Goal: Find specific page/section: Find specific page/section

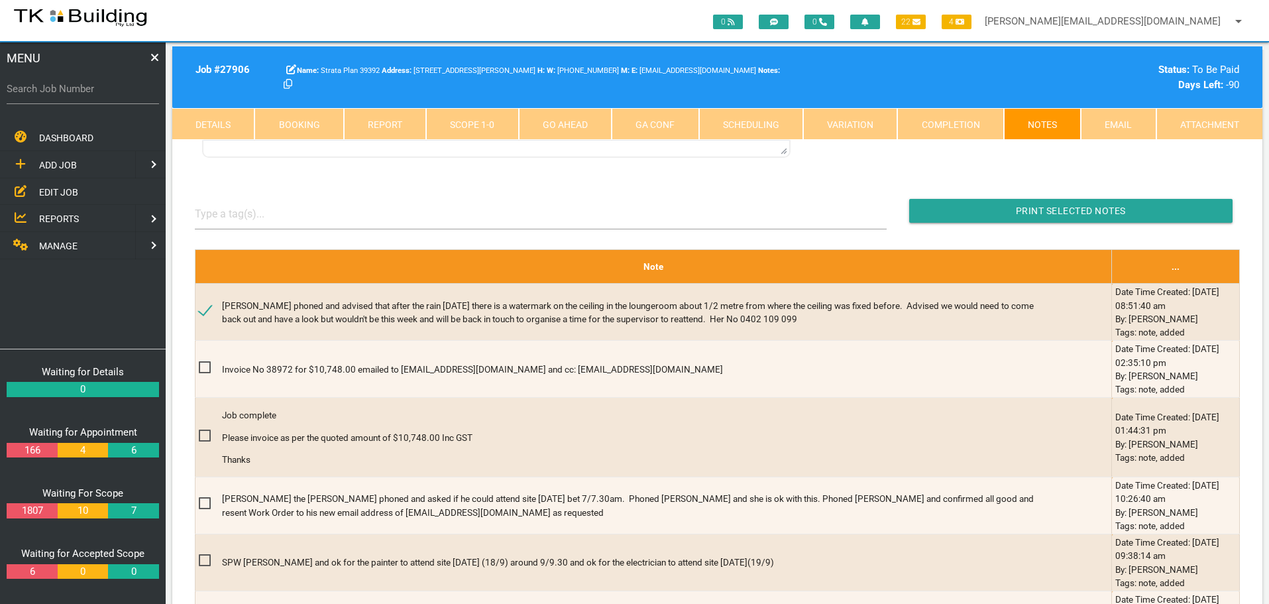
click at [56, 187] on span "EDIT JOB" at bounding box center [58, 191] width 39 height 11
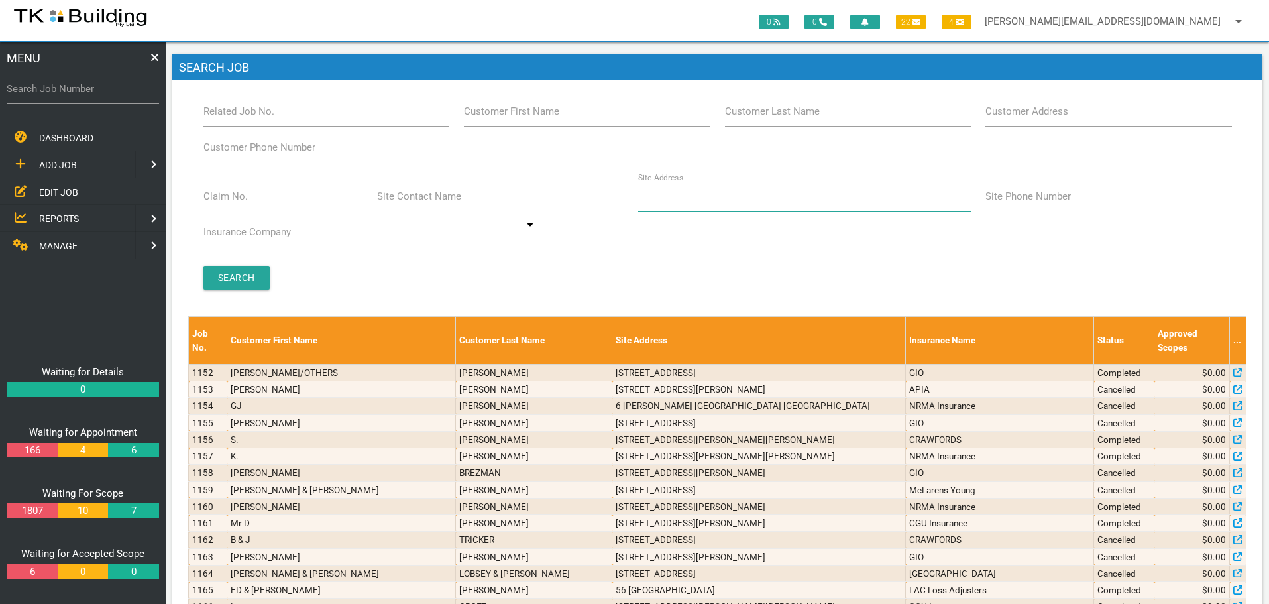
click at [738, 198] on input "Site Address" at bounding box center [804, 196] width 333 height 30
type input "30 [PERSON_NAME]"
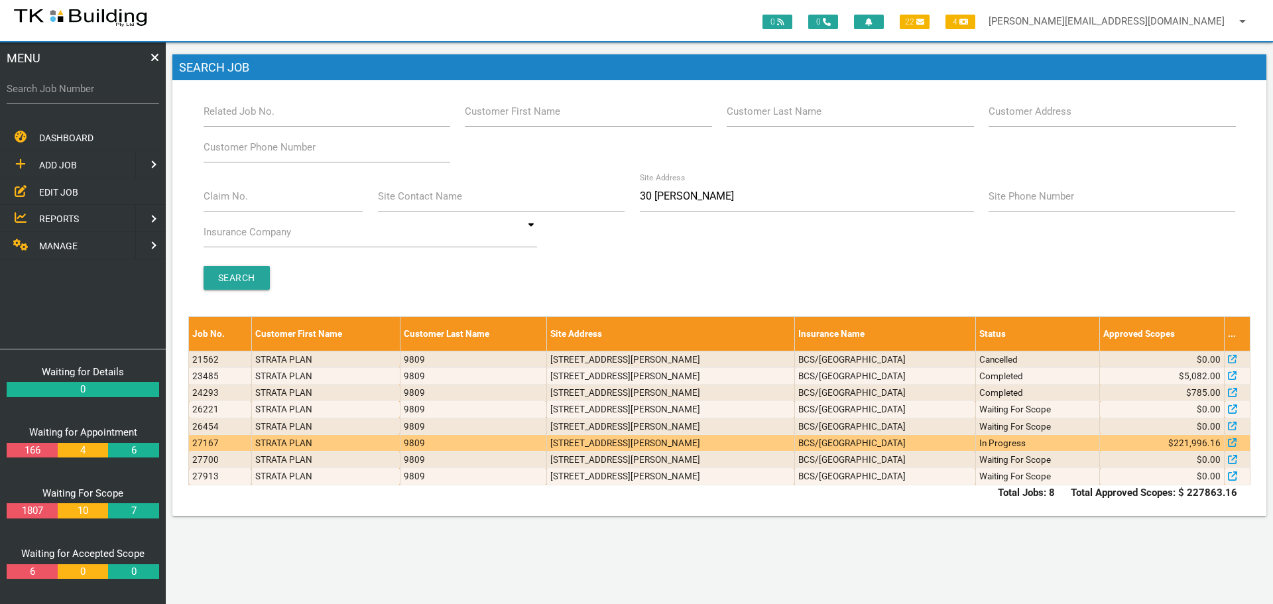
click at [794, 442] on td "[STREET_ADDRESS][PERSON_NAME]" at bounding box center [670, 442] width 248 height 17
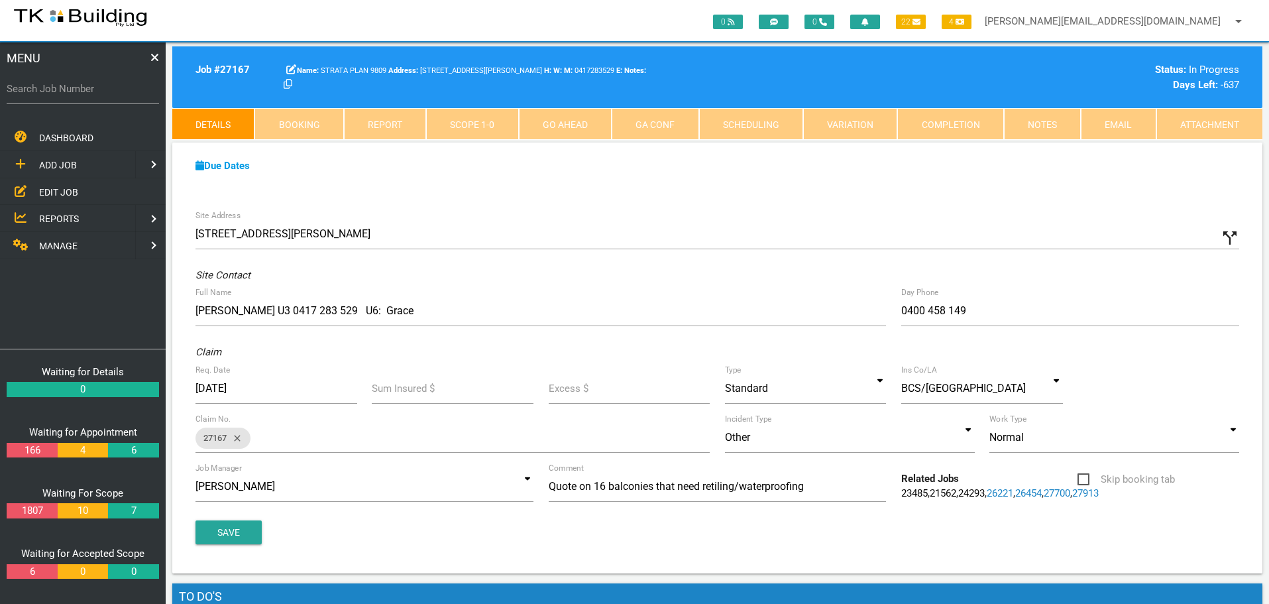
click at [97, 92] on label "Search Job Number" at bounding box center [83, 89] width 152 height 15
click at [97, 92] on input "Search Job Number" at bounding box center [83, 89] width 152 height 30
type input "27312"
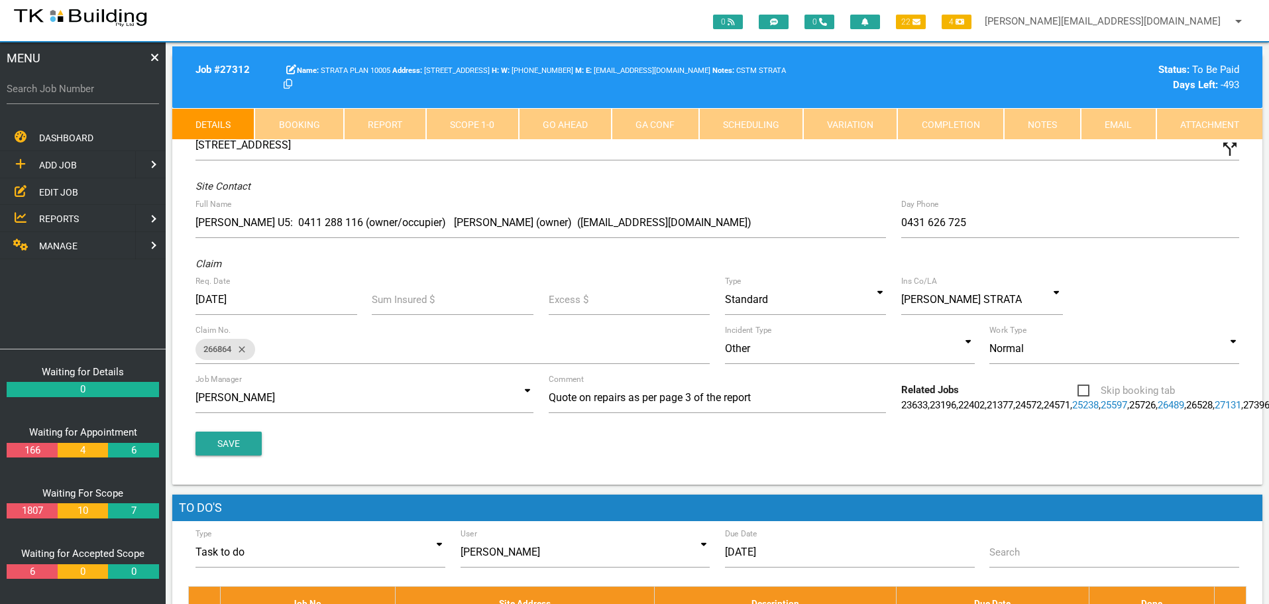
click at [1039, 127] on link "Notes" at bounding box center [1042, 124] width 77 height 32
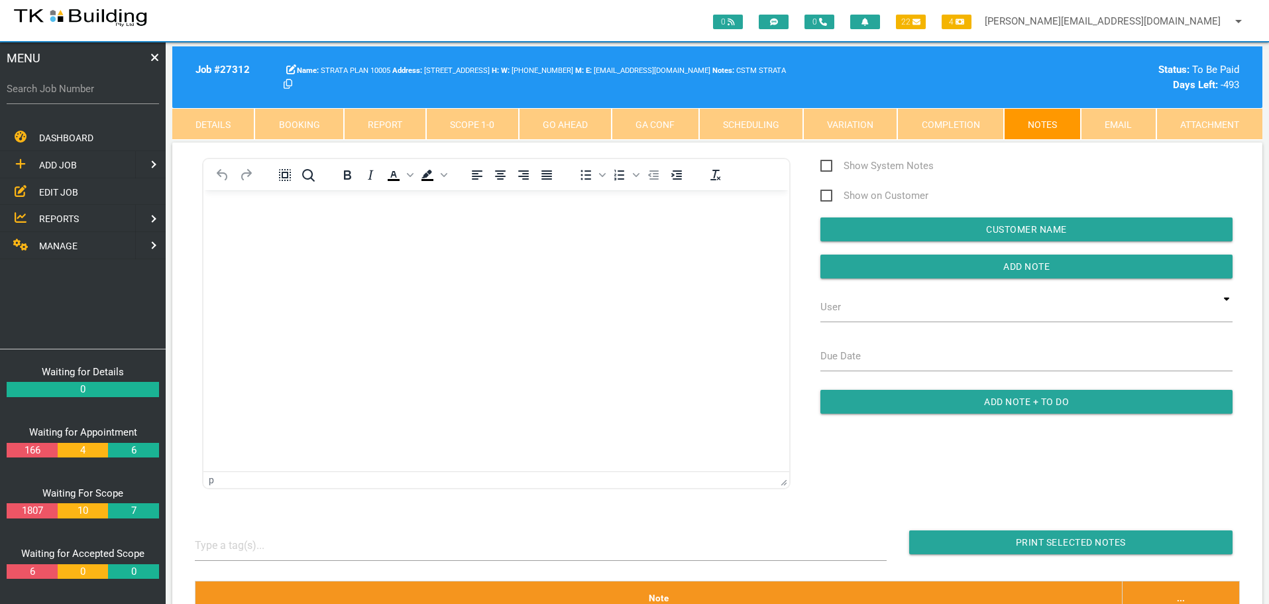
click at [287, 236] on body "Rich Text Area. Press ALT-0 for help." at bounding box center [496, 228] width 586 height 44
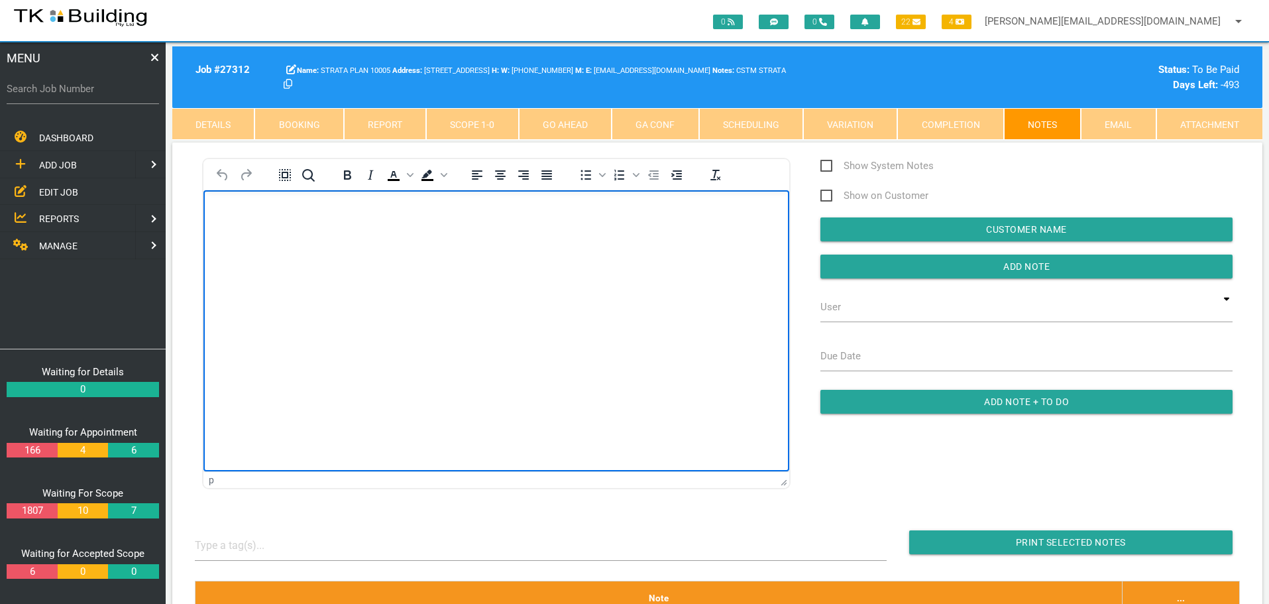
click at [225, 211] on p "Rich Text Area. Press ALT-0 for help." at bounding box center [496, 211] width 553 height 11
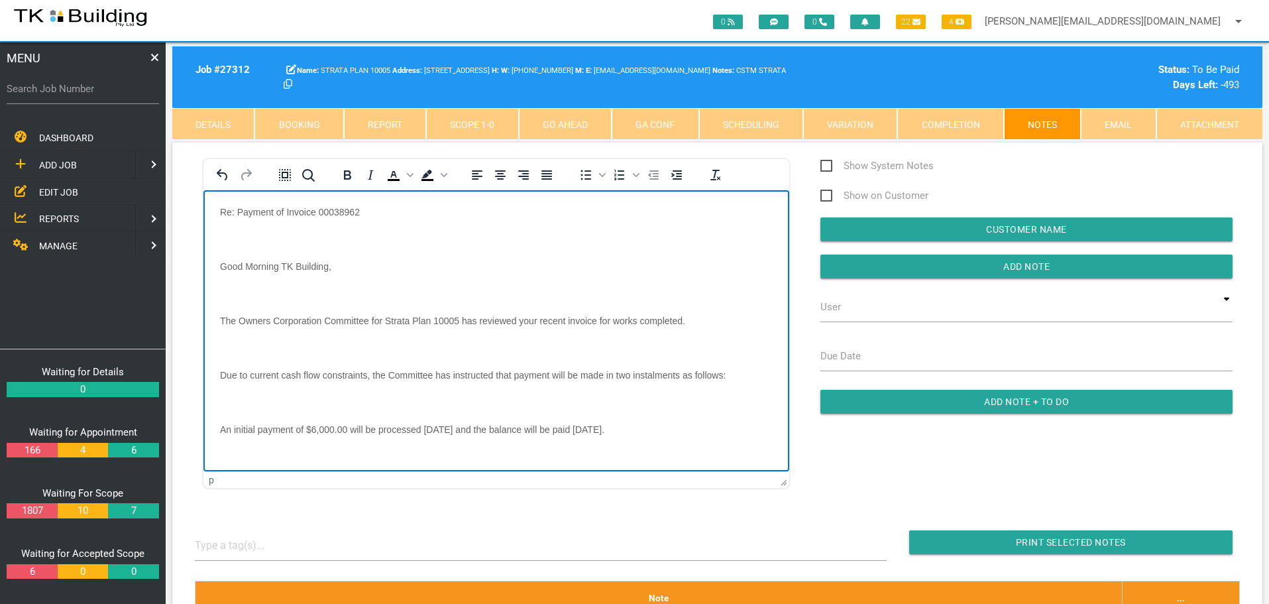
click at [233, 227] on body "Re: Payment of Invoice 00038962 Good Morning TK Building, The Owners Corporatio…" at bounding box center [496, 406] width 586 height 401
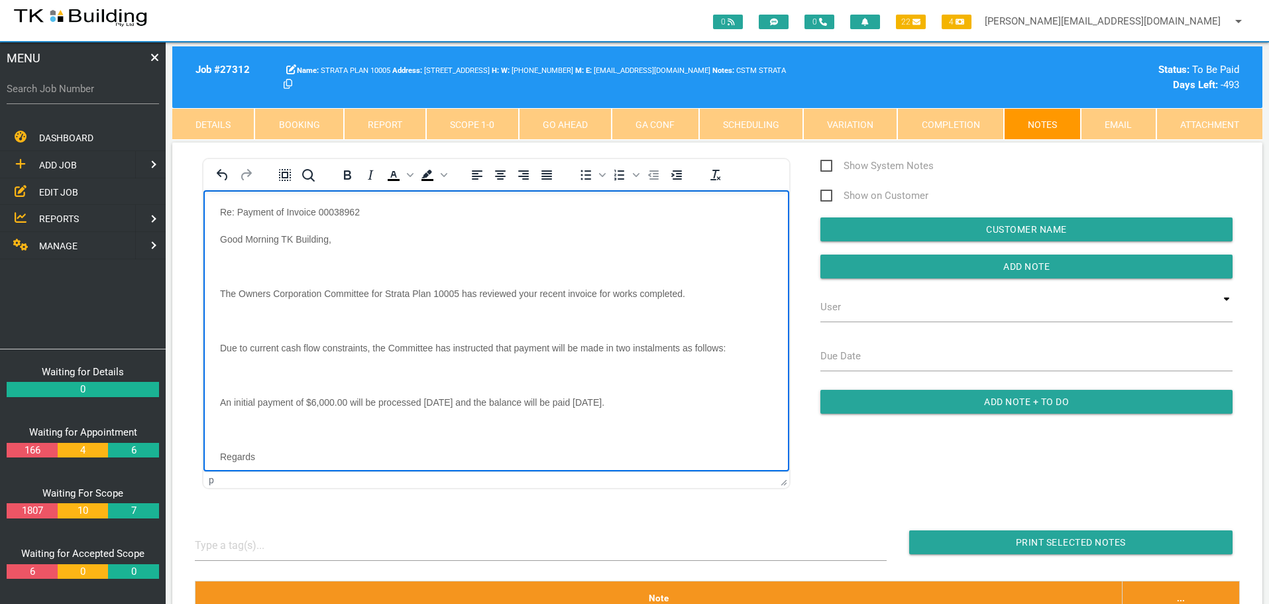
click at [230, 262] on p "Rich Text Area. Press ALT-0 for help." at bounding box center [496, 265] width 553 height 11
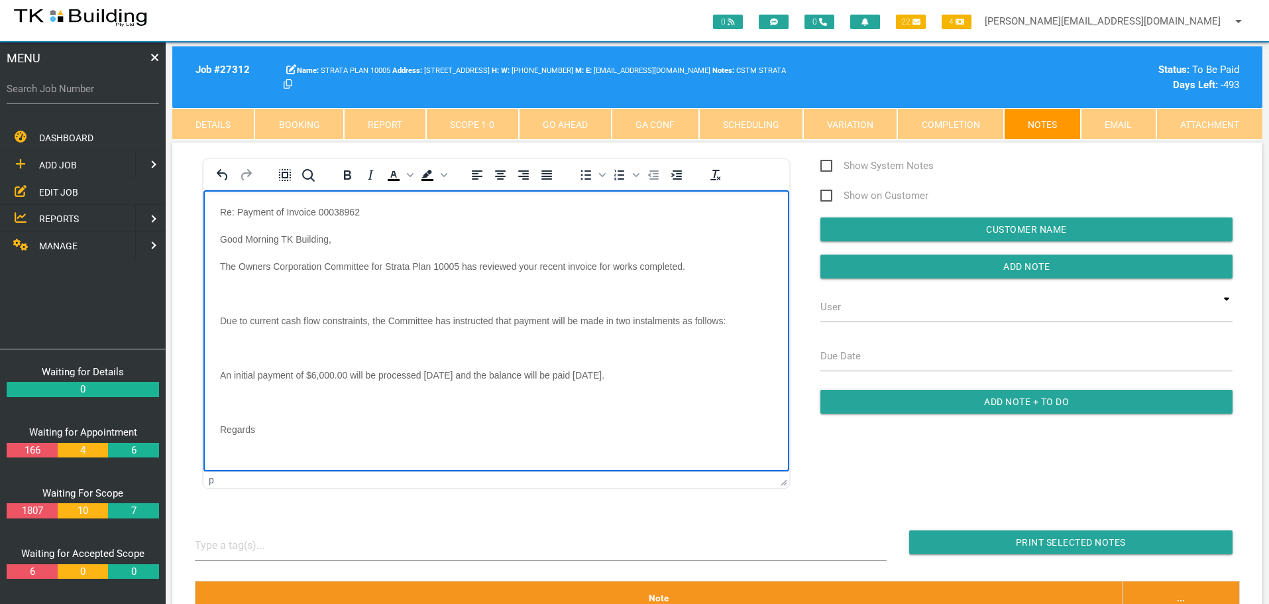
click at [227, 286] on body "Re: Payment of Invoice 00038962 Good Morning TK Building, The Owners Corporatio…" at bounding box center [496, 379] width 586 height 347
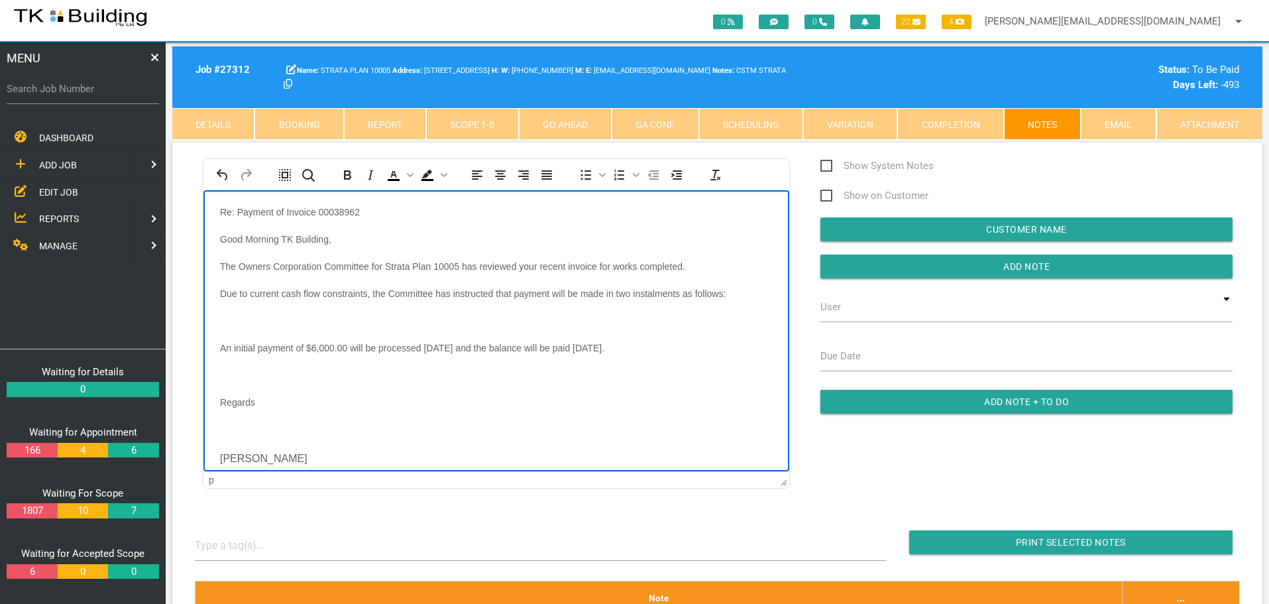
click at [227, 310] on body "Re: Payment of Invoice 00038962 Good Morning TK Building, The Owners Corporatio…" at bounding box center [496, 365] width 586 height 319
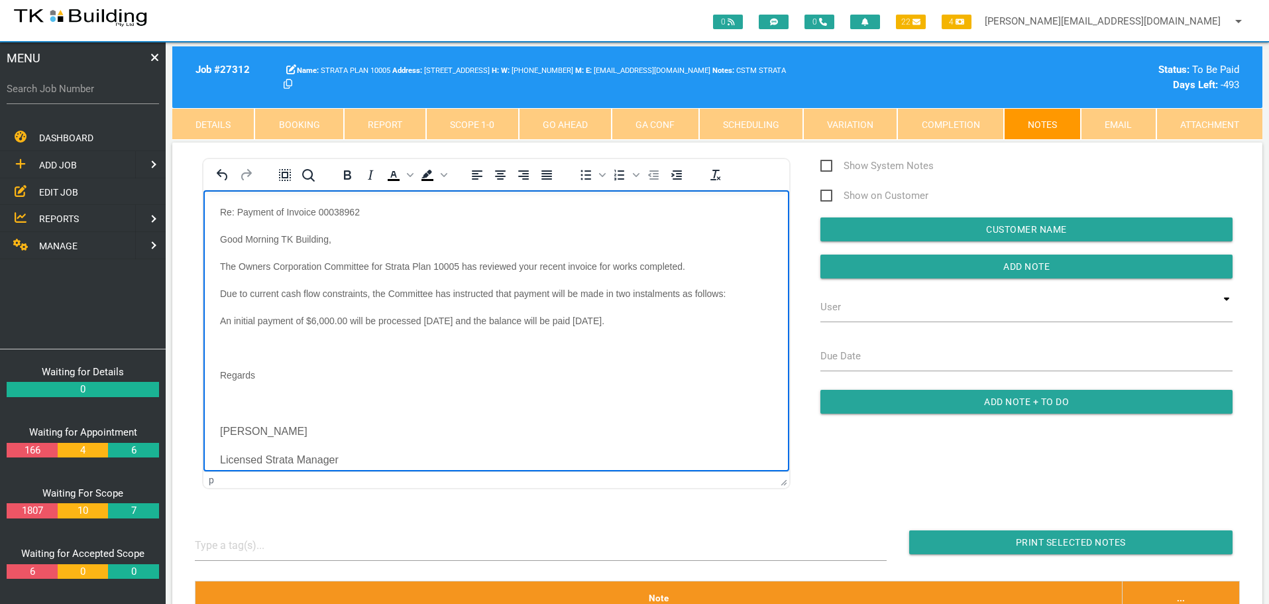
click at [235, 346] on p "Rich Text Area. Press ALT-0 for help." at bounding box center [496, 347] width 553 height 11
click at [227, 372] on p "Rich Text Area. Press ALT-0 for help." at bounding box center [496, 375] width 553 height 12
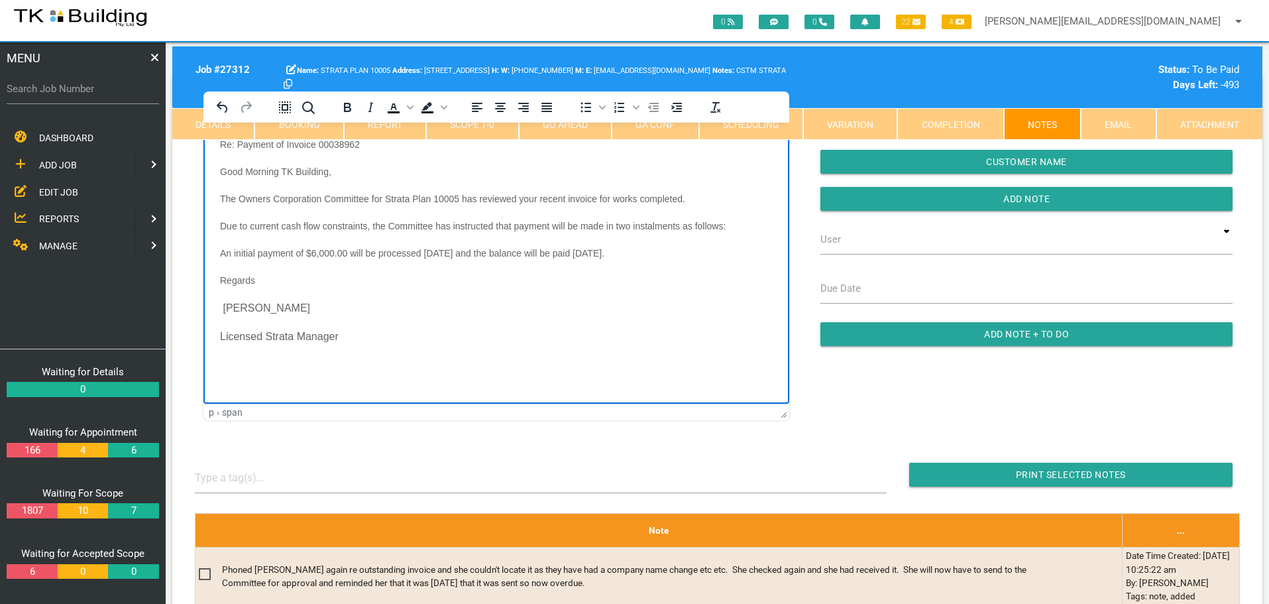
scroll to position [66, 0]
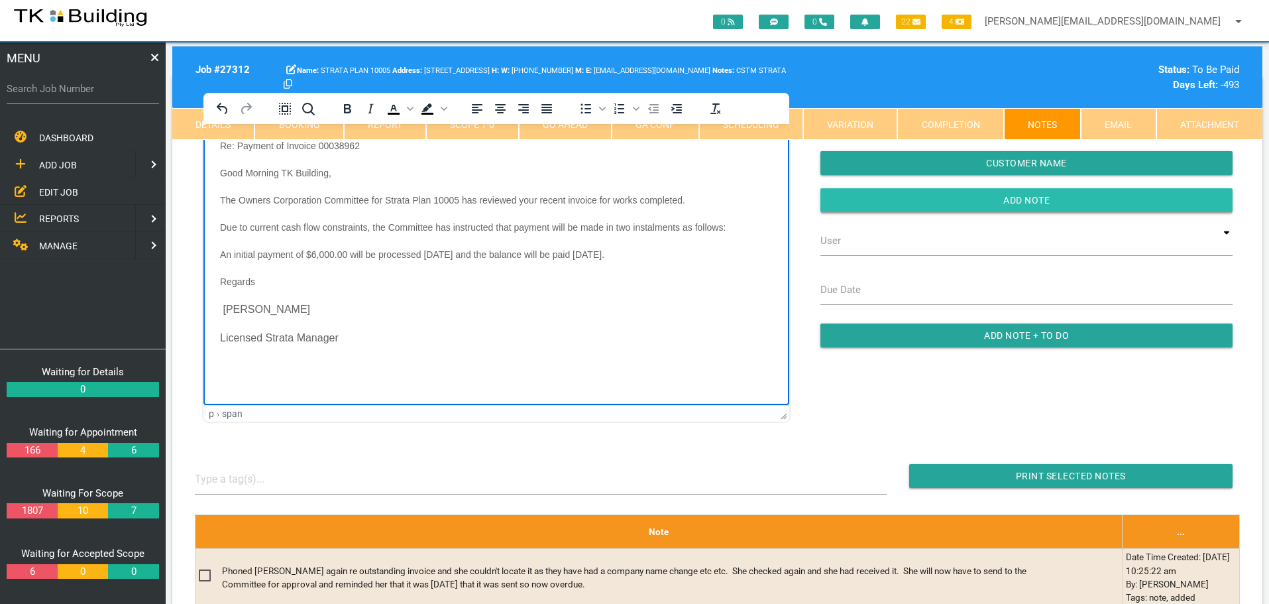
click at [846, 198] on input "Add Note" at bounding box center [1027, 200] width 412 height 24
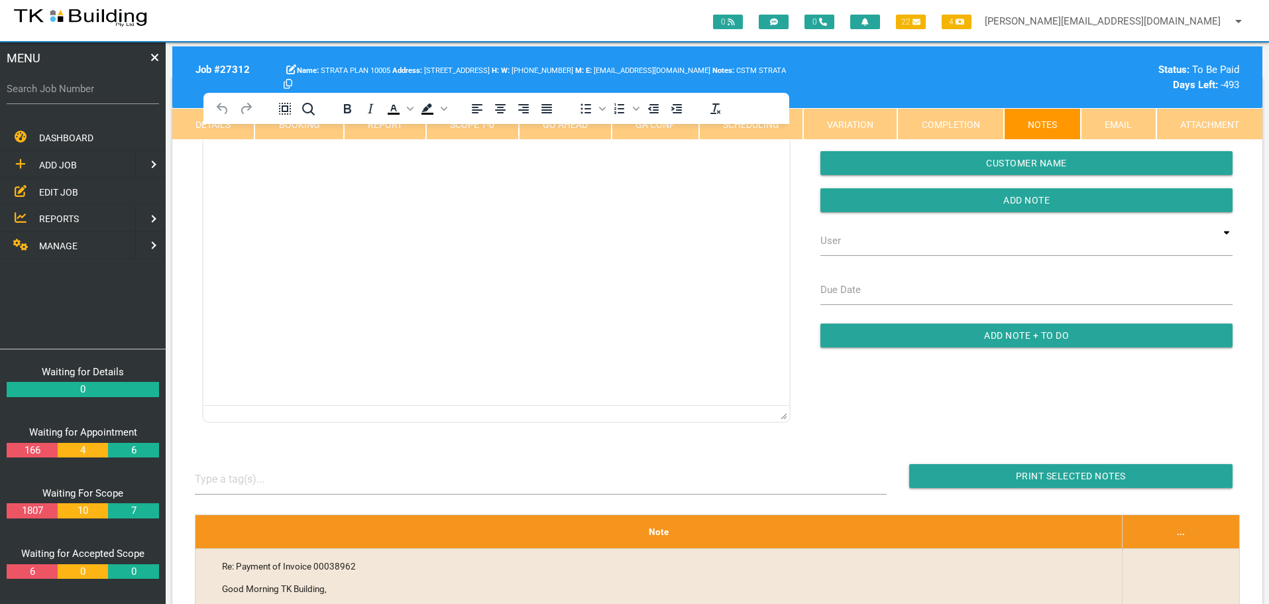
click at [89, 95] on label "Search Job Number" at bounding box center [83, 89] width 152 height 15
click at [89, 95] on input "Search Job Number" at bounding box center [83, 89] width 152 height 30
type input "27205"
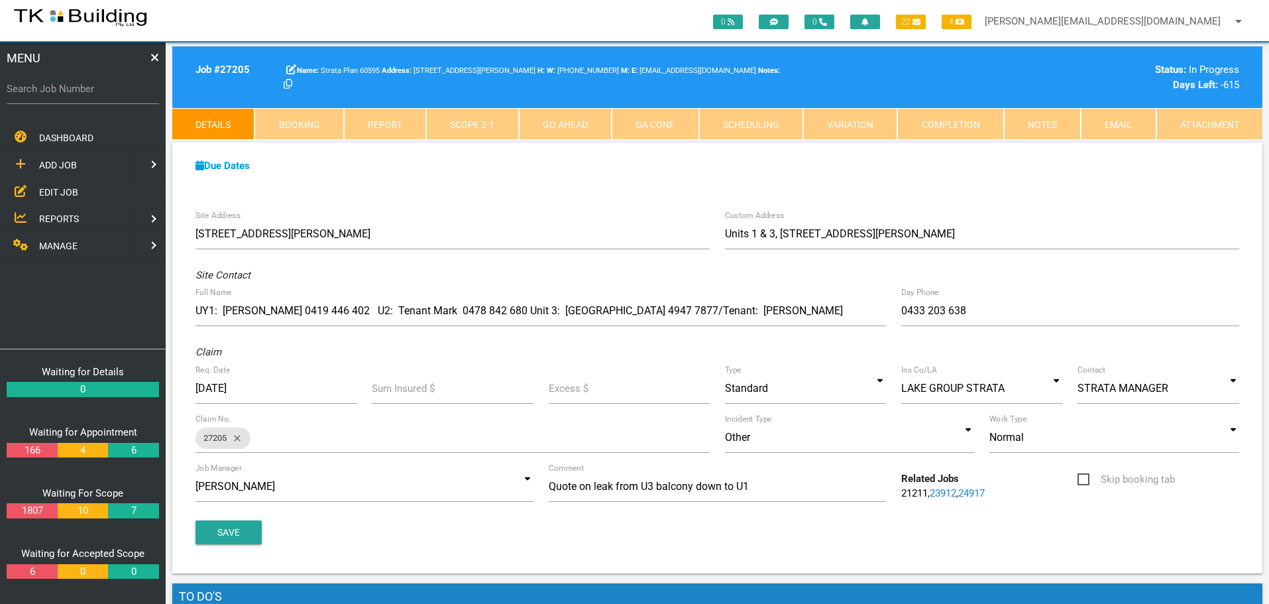
click at [1026, 123] on link "Notes" at bounding box center [1042, 124] width 77 height 32
